Goal: Communication & Community: Answer question/provide support

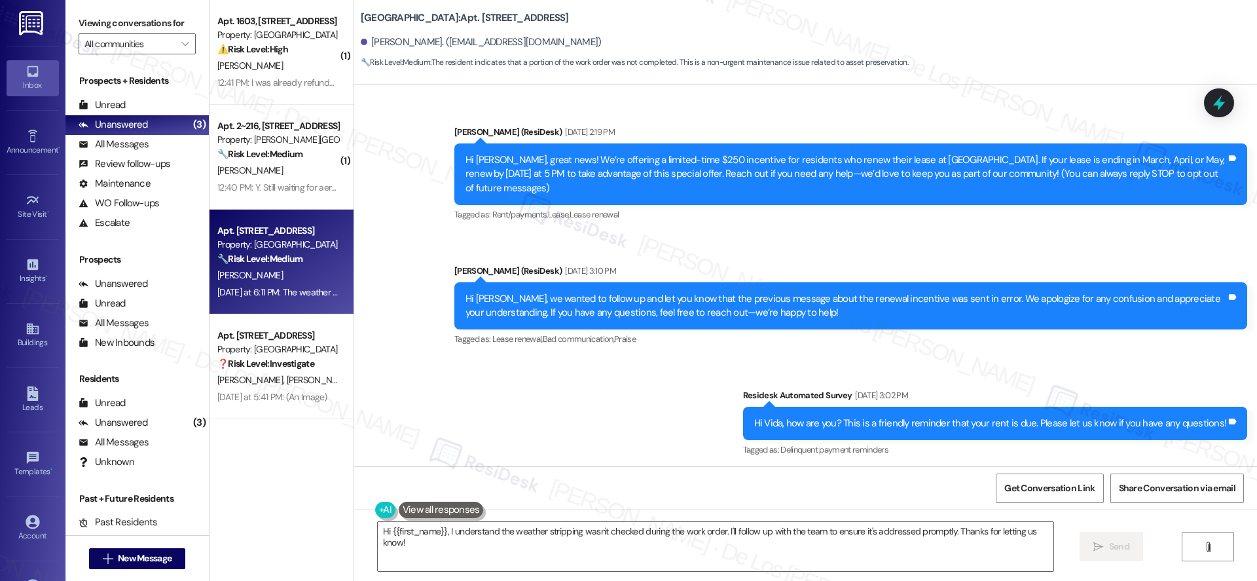
scroll to position [1644, 0]
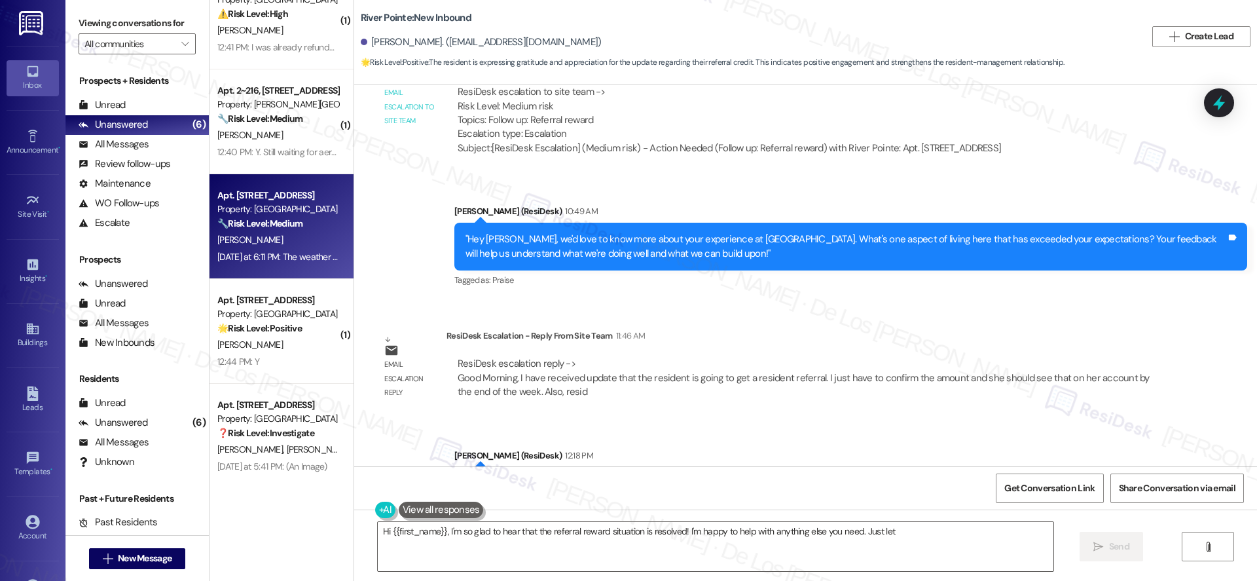
scroll to position [140, 0]
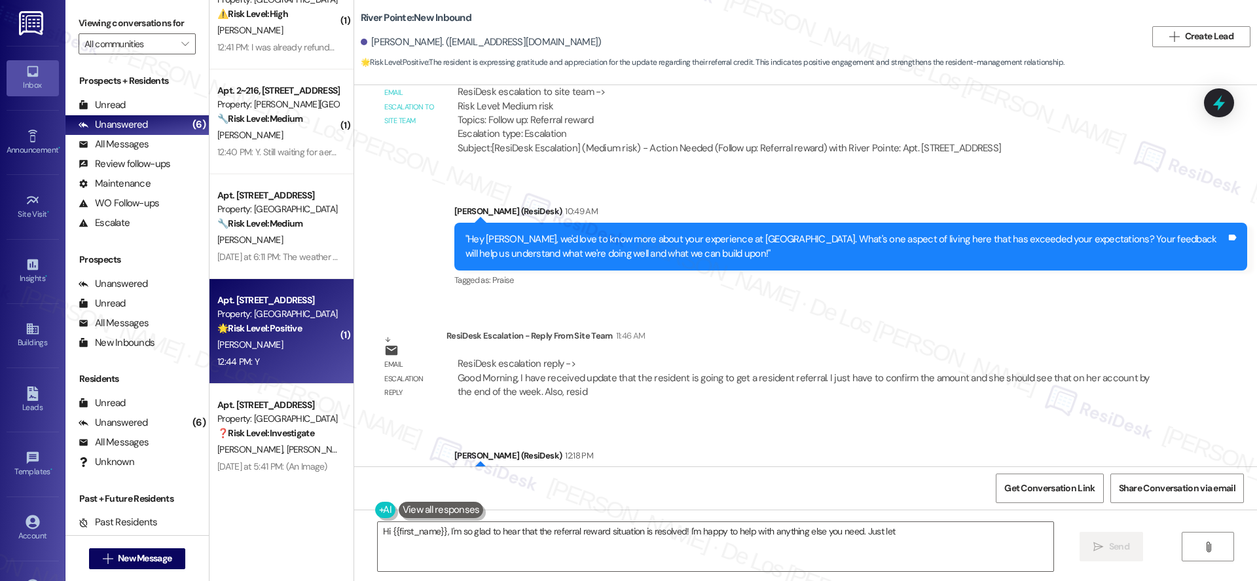
click at [299, 323] on div "🌟 Risk Level: Positive The message is a follow-up on a completed work order and…" at bounding box center [277, 328] width 121 height 14
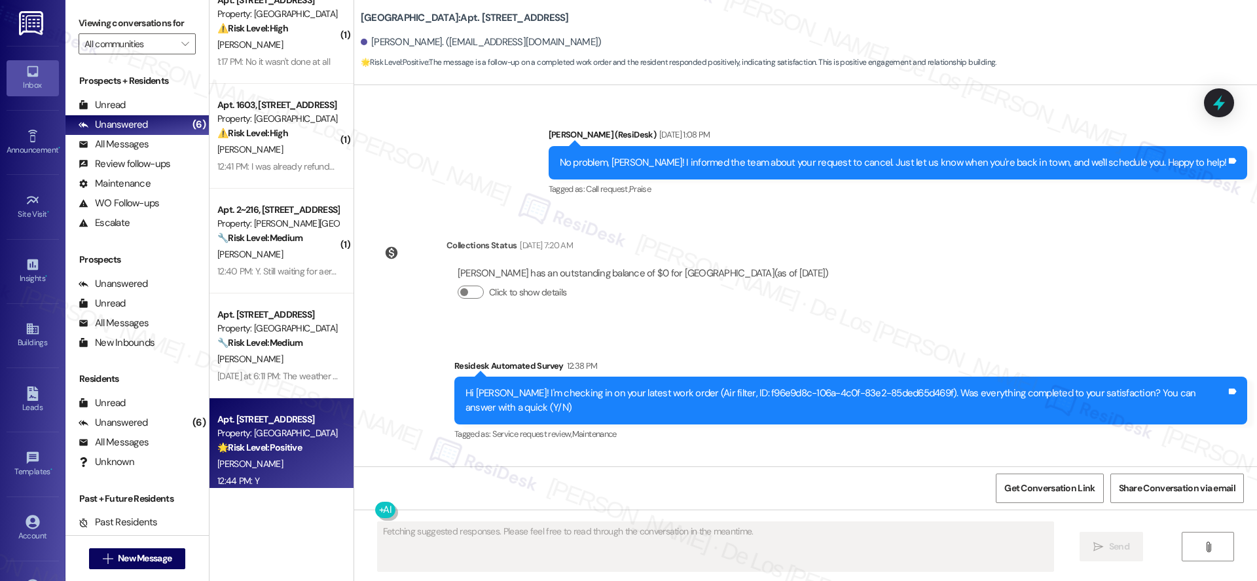
scroll to position [0, 0]
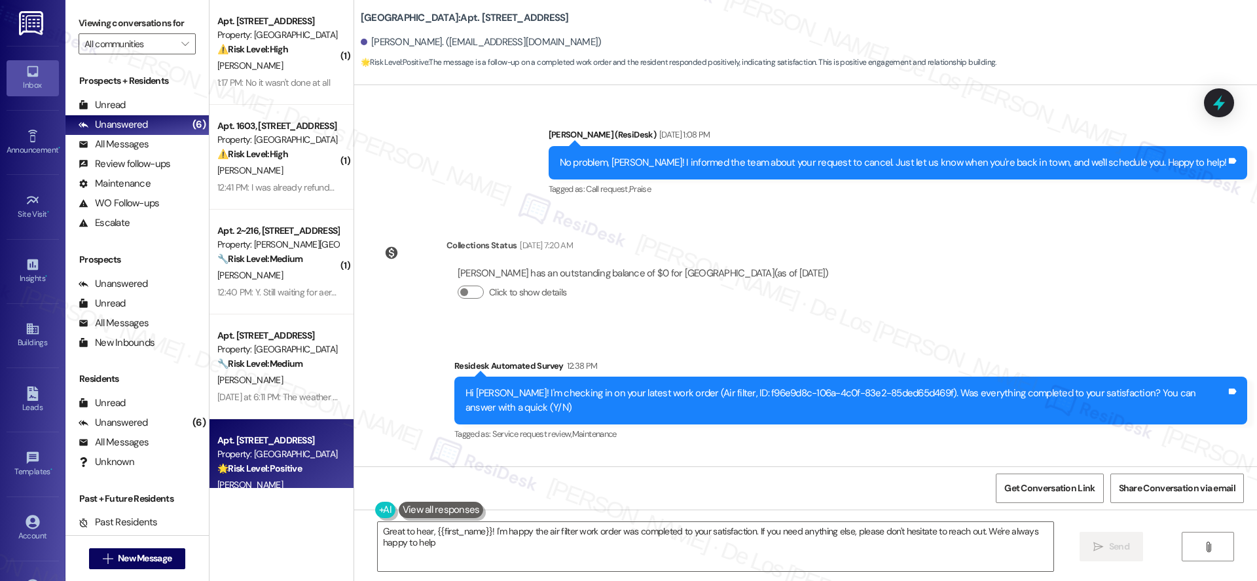
type textarea "Great to hear, {{first_name}}! I'm happy the air filter work order was complete…"
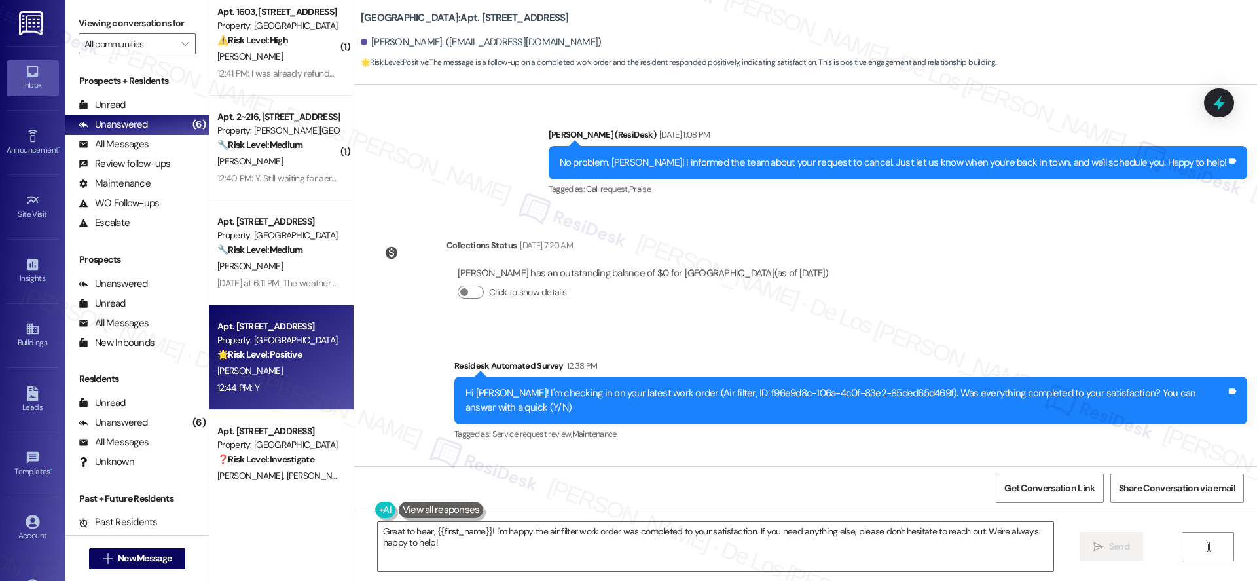
scroll to position [140, 0]
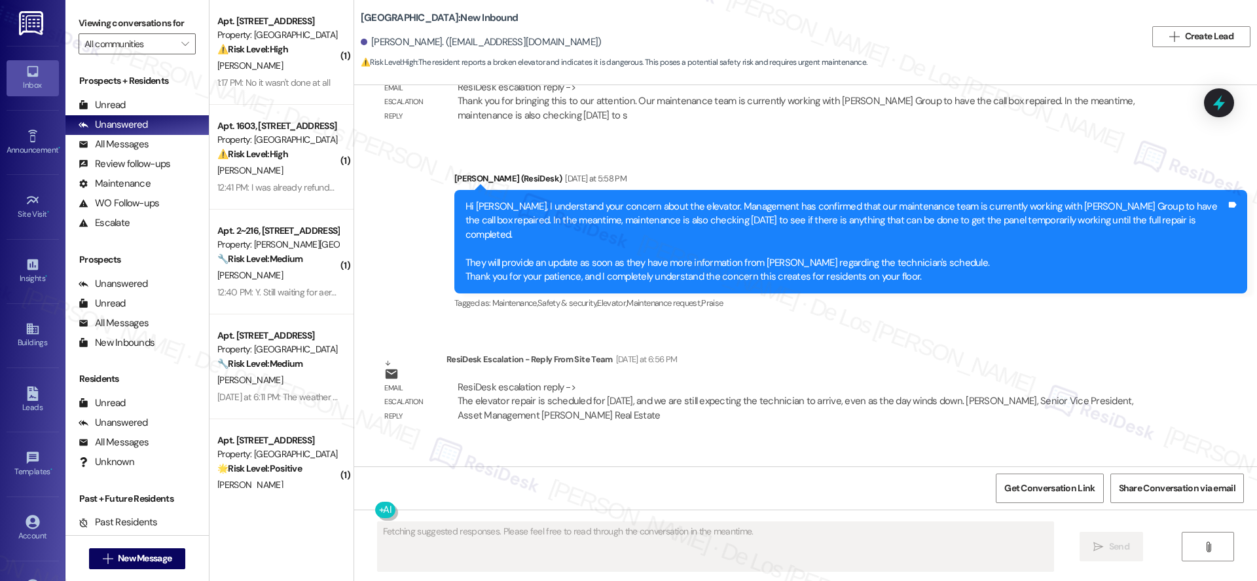
scroll to position [919, 0]
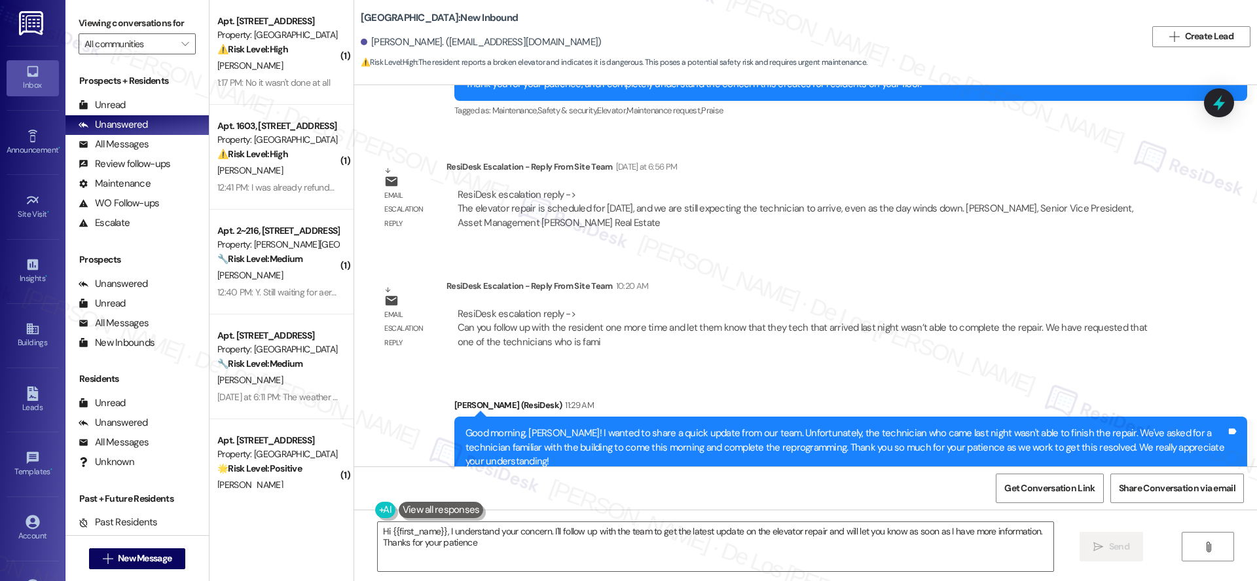
type textarea "Hi {{first_name}}, I understand your concern. I'll follow up with the team to g…"
click at [1217, 94] on icon at bounding box center [1219, 103] width 22 height 22
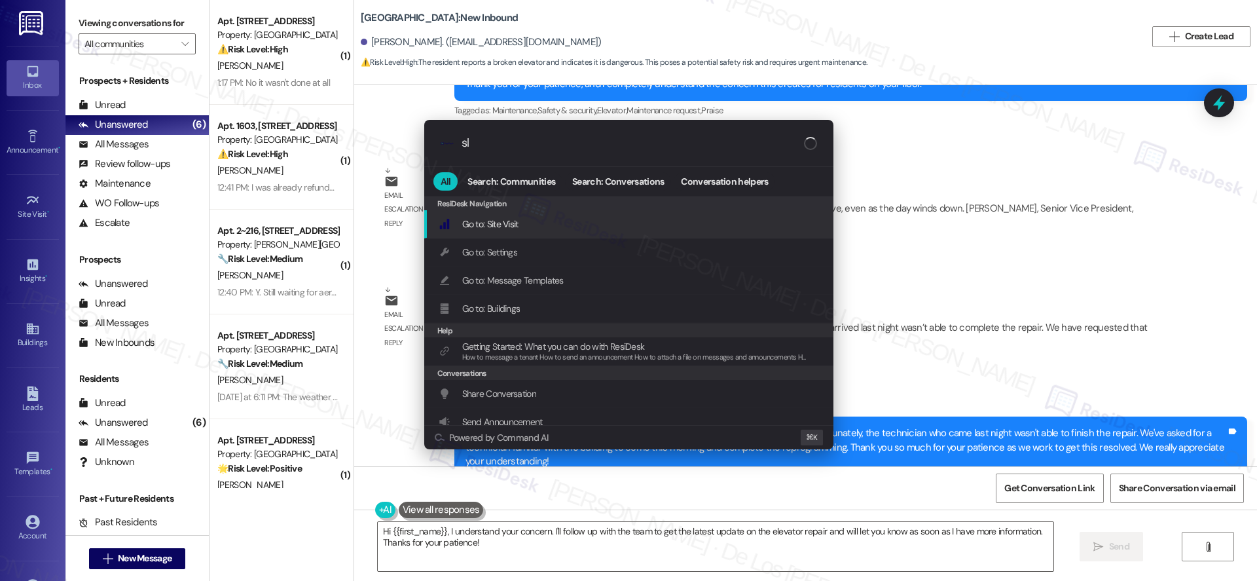
type input "sla"
